Goal: Information Seeking & Learning: Learn about a topic

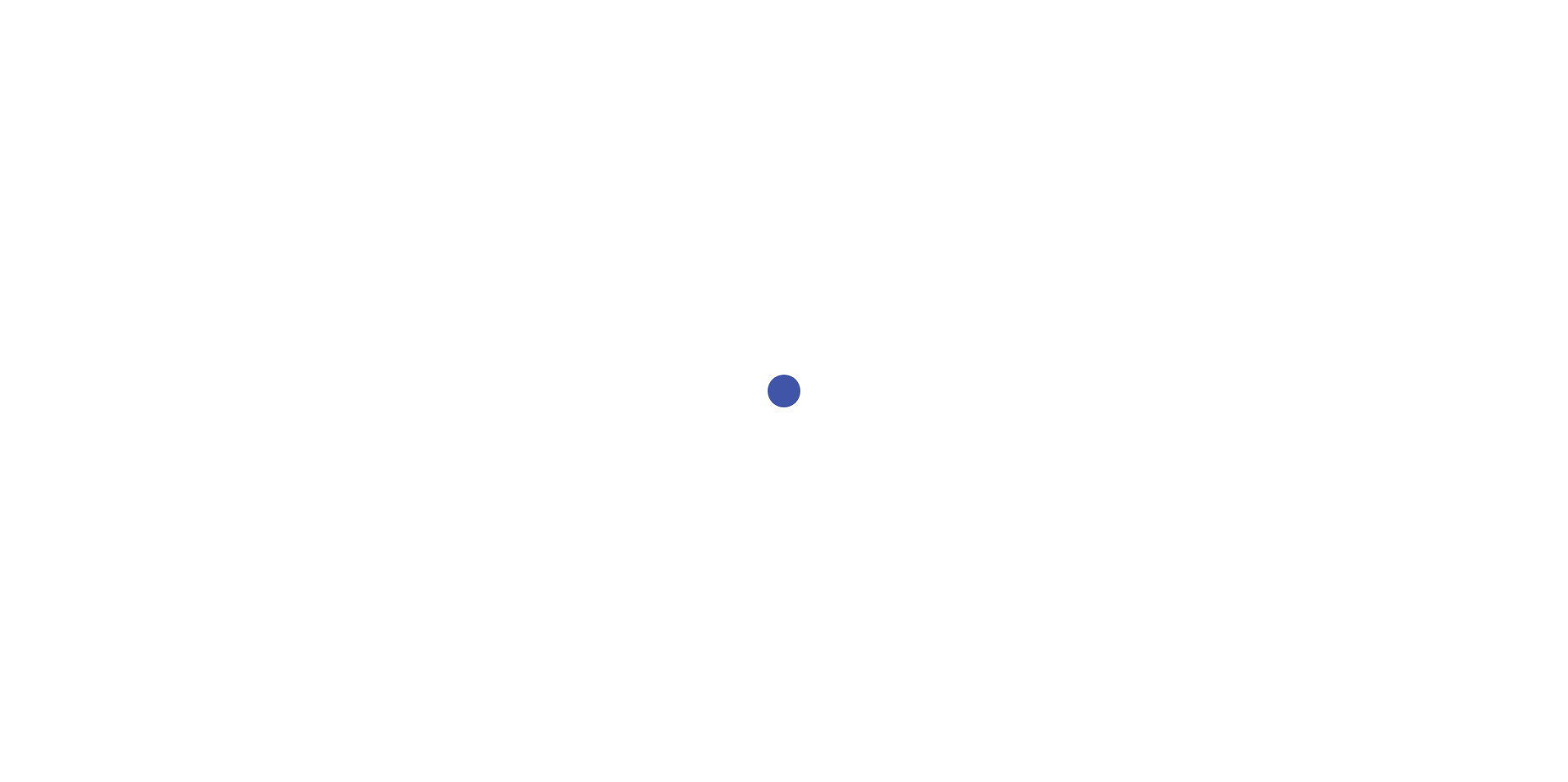
select select "2bed604d-1099-4043-b1bc-2365e8740244"
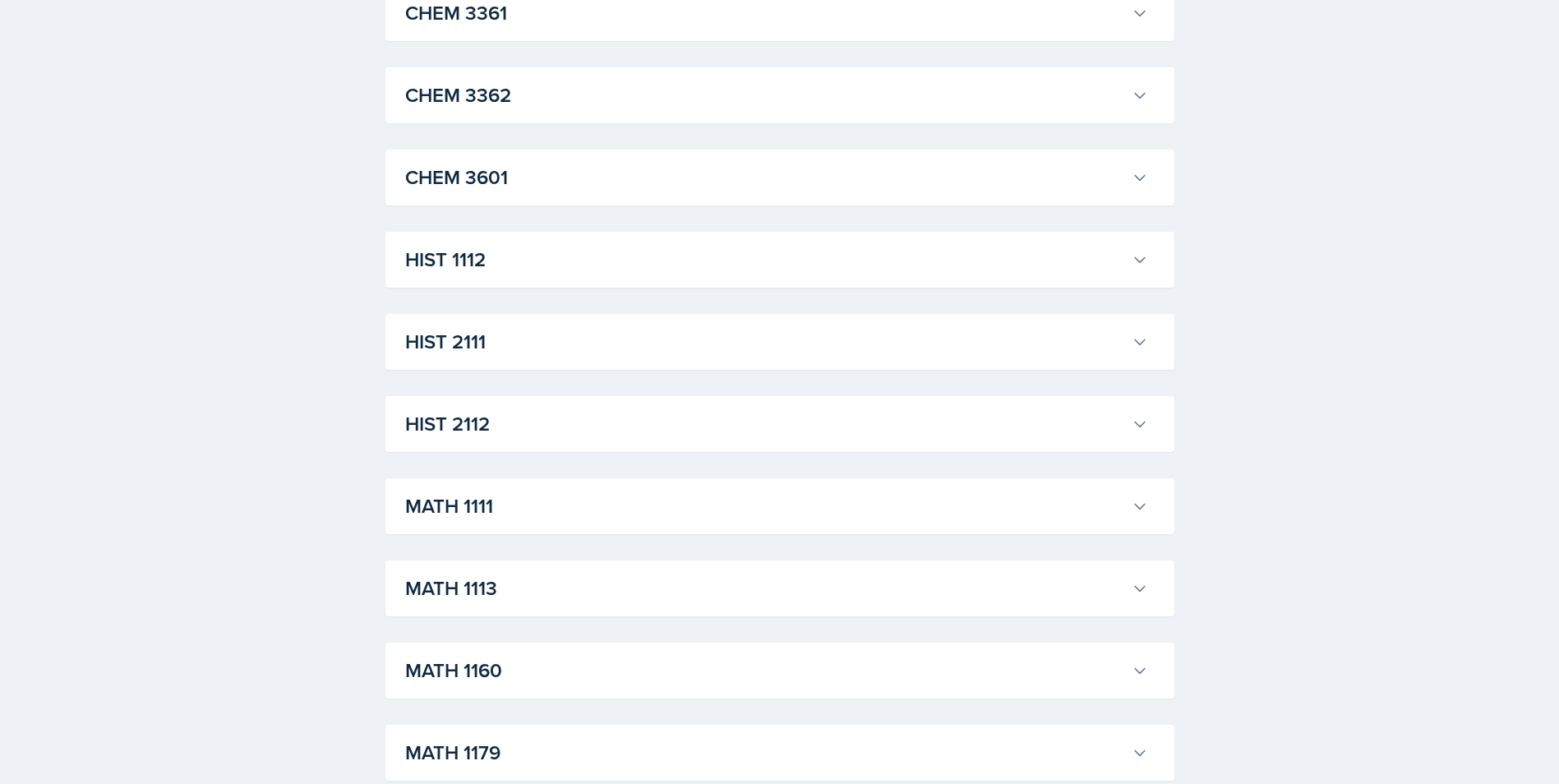
scroll to position [1069, 0]
click at [727, 516] on h3 "MATH 1111" at bounding box center [765, 506] width 720 height 30
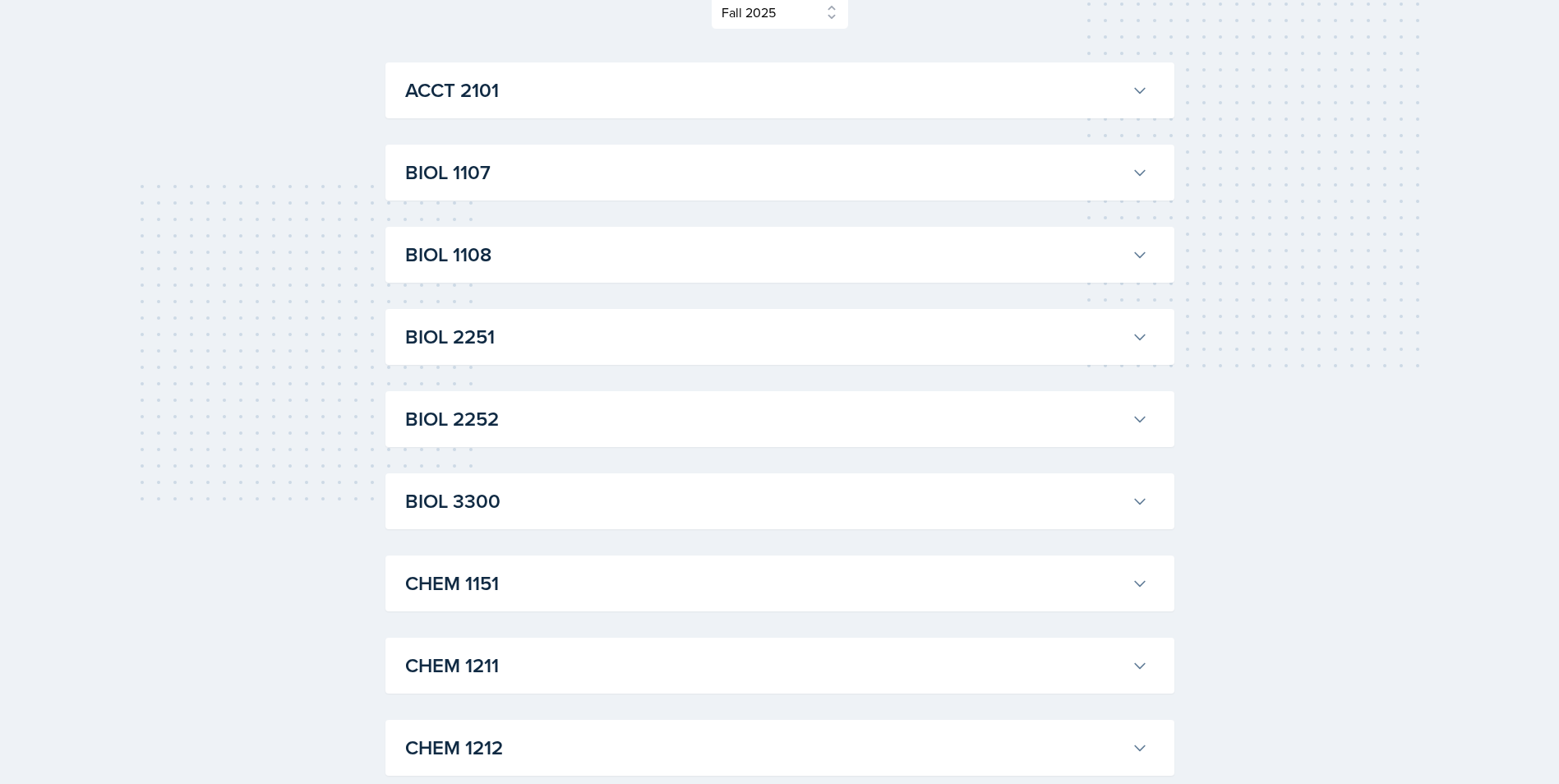
scroll to position [0, 0]
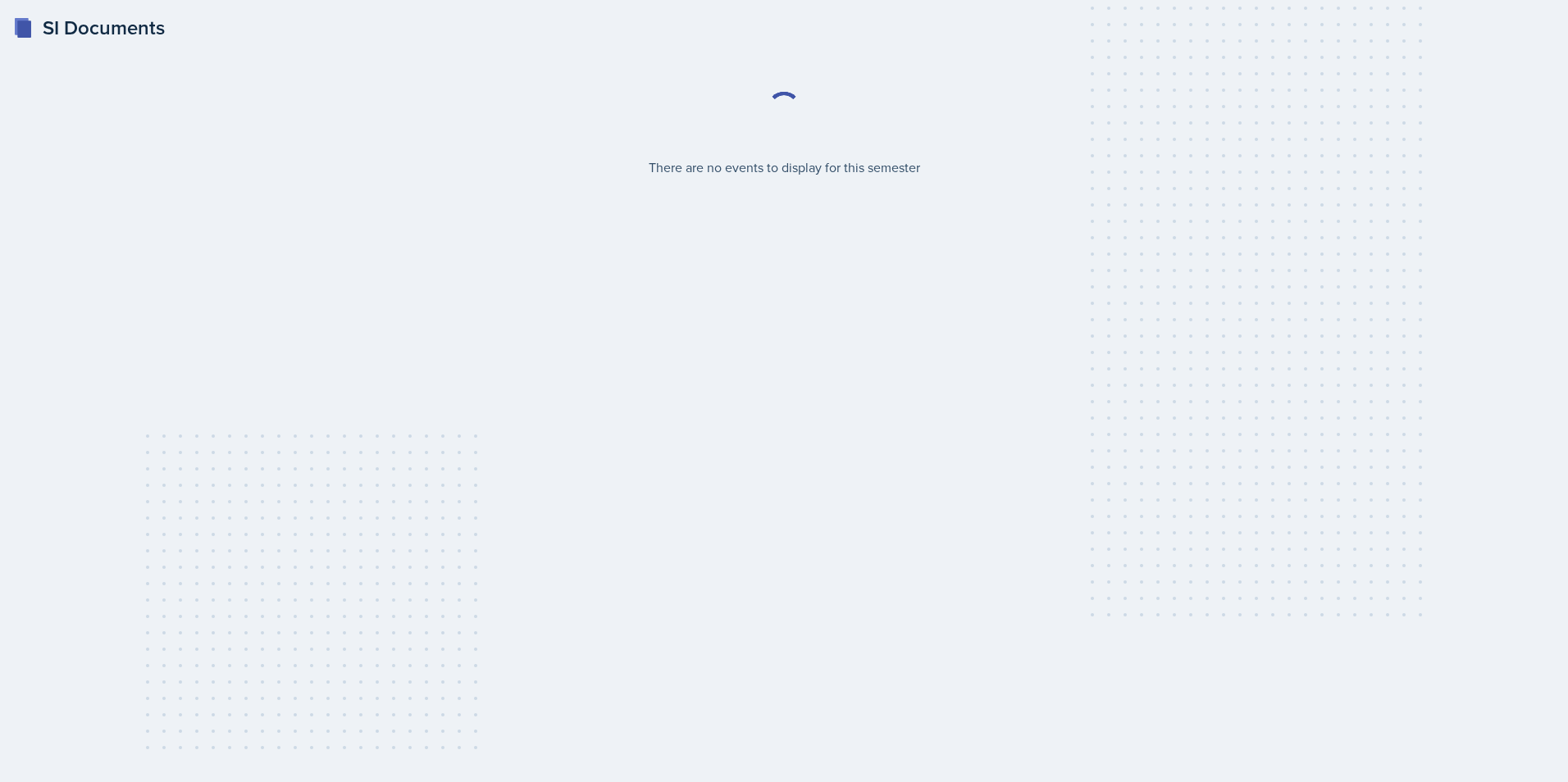
select select "2bed604d-1099-4043-b1bc-2365e8740244"
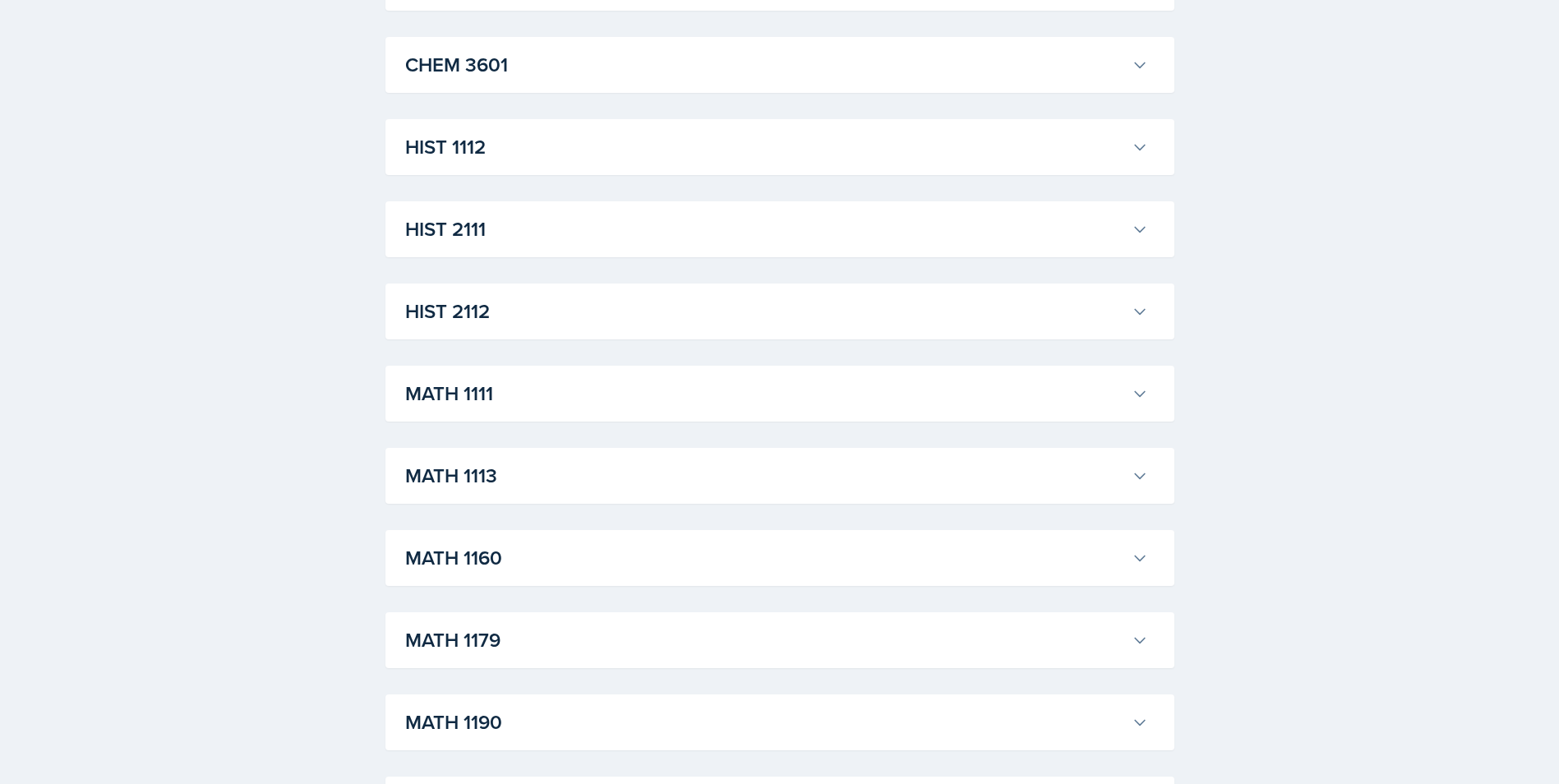
scroll to position [1233, 0]
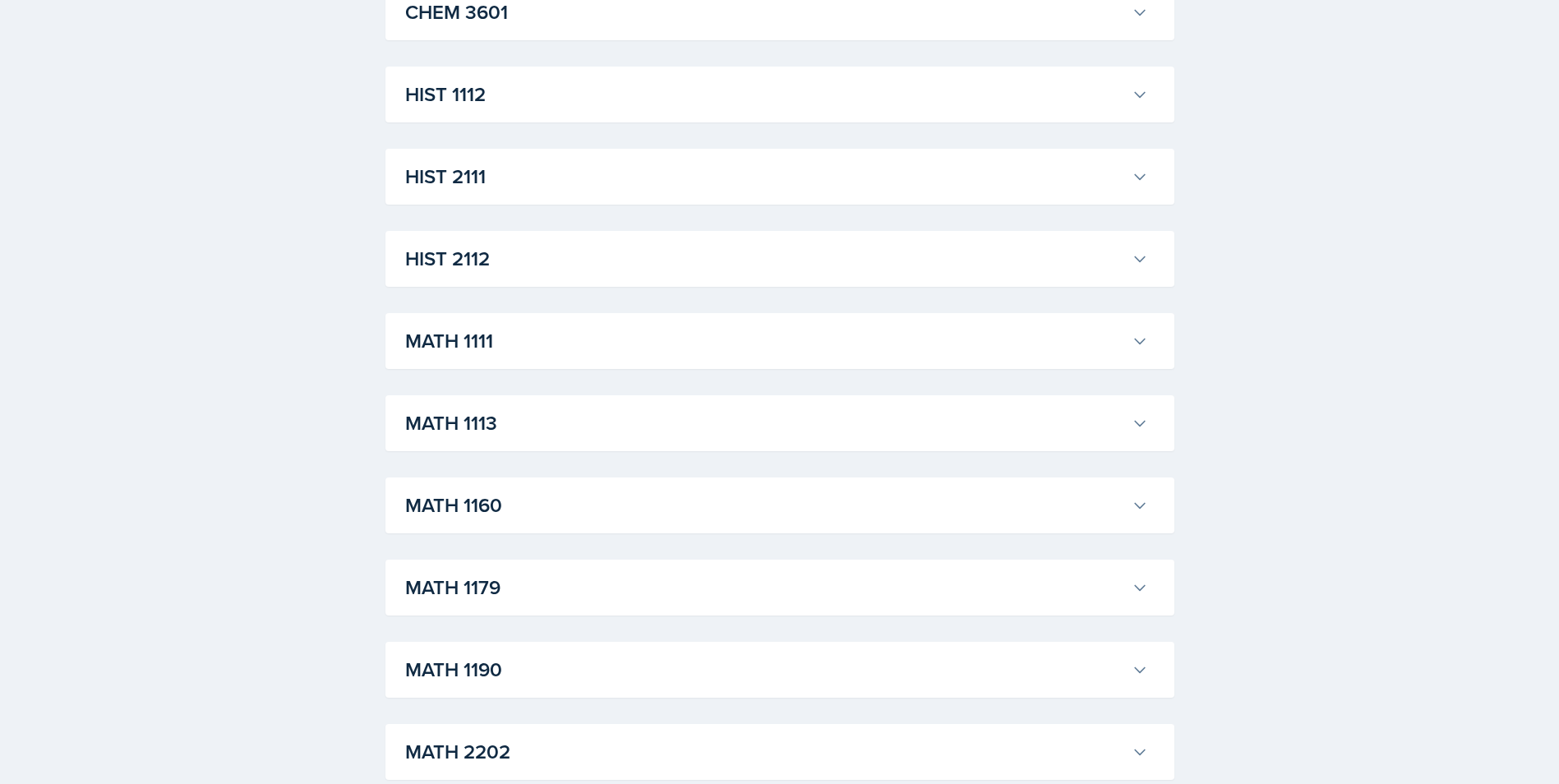
click at [662, 342] on h3 "MATH 1111" at bounding box center [765, 341] width 720 height 30
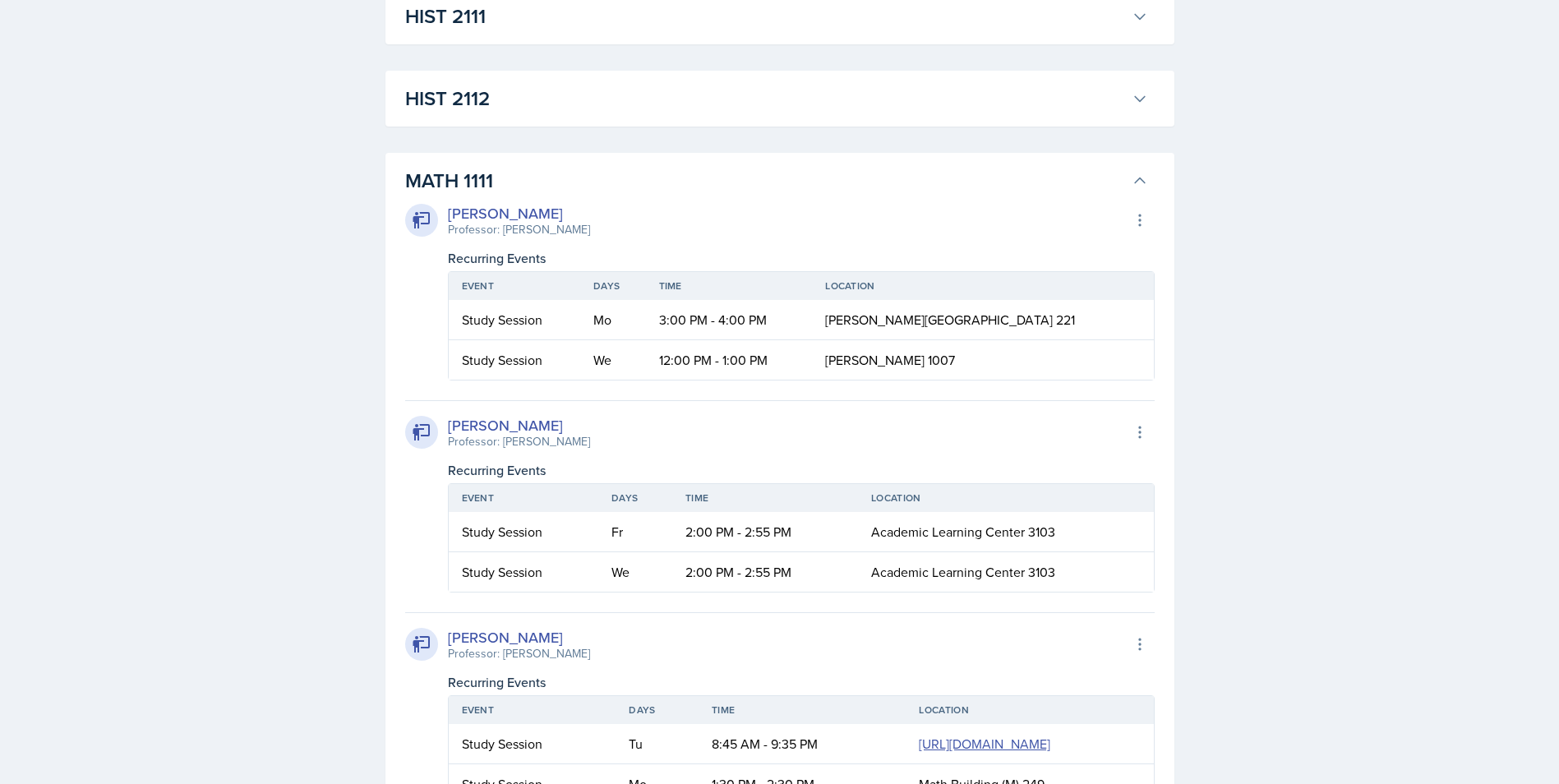
scroll to position [1480, 0]
